Goal: Find specific page/section: Find specific page/section

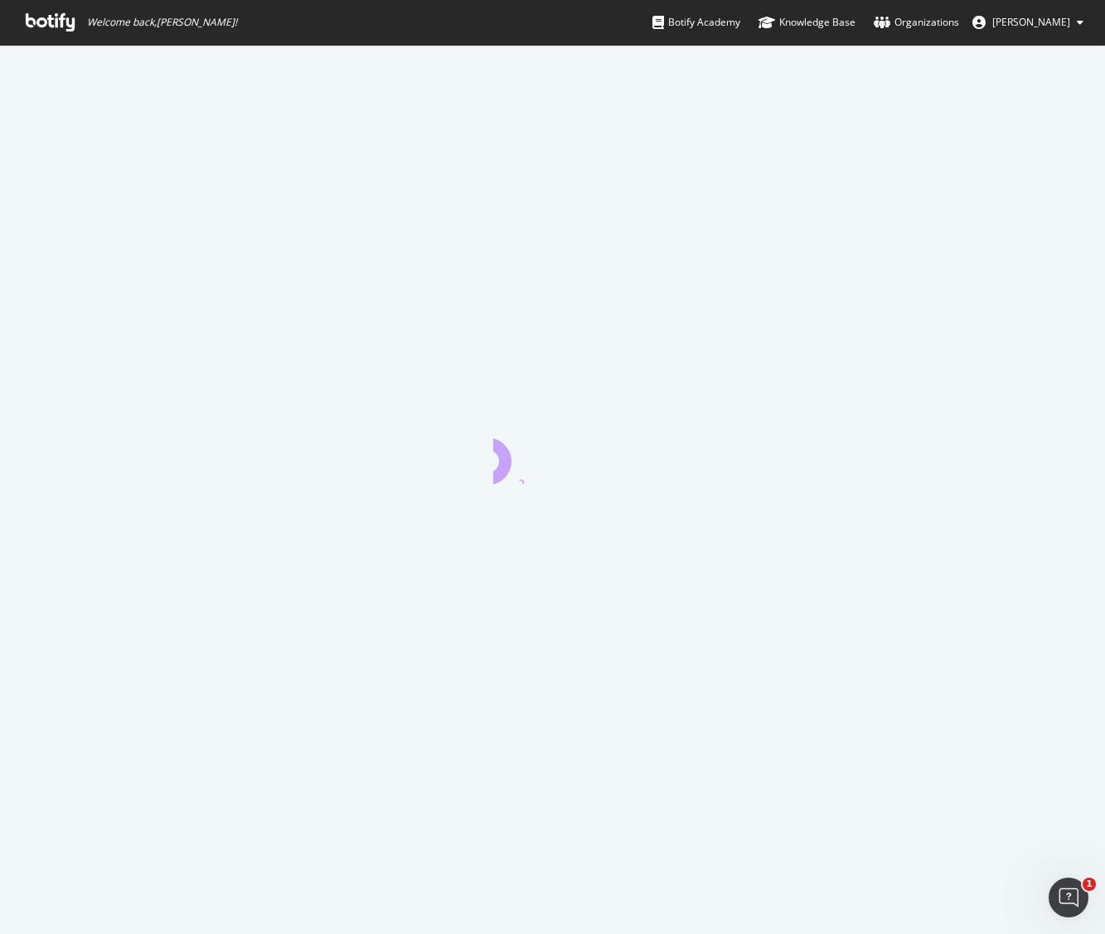
click at [61, 22] on icon at bounding box center [50, 22] width 49 height 18
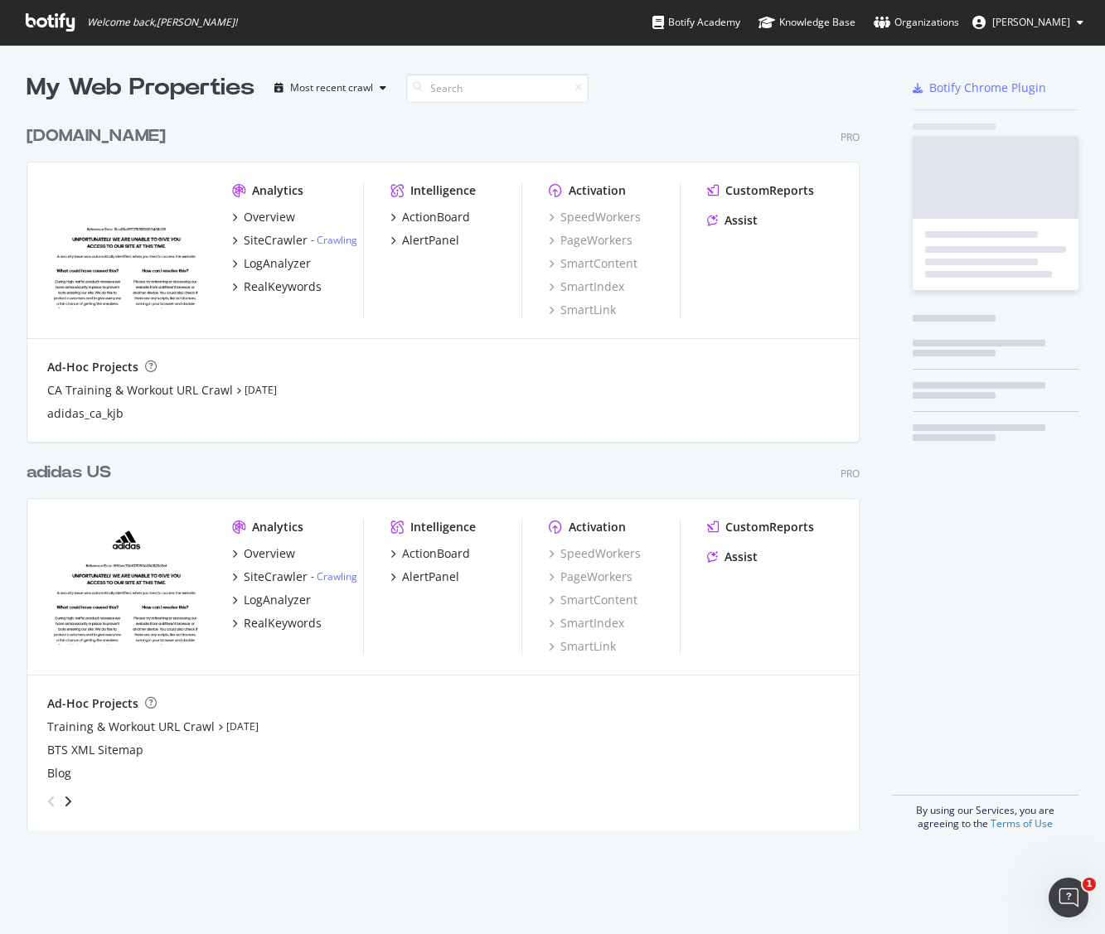
scroll to position [726, 846]
